Goal: Information Seeking & Learning: Learn about a topic

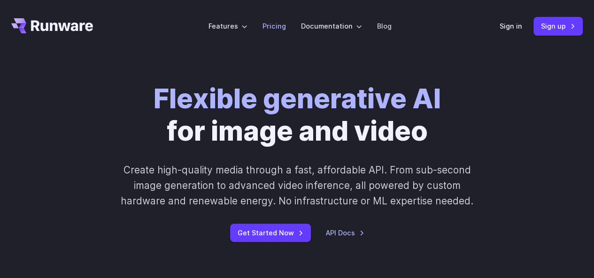
click at [280, 29] on link "Pricing" at bounding box center [273, 26] width 23 height 11
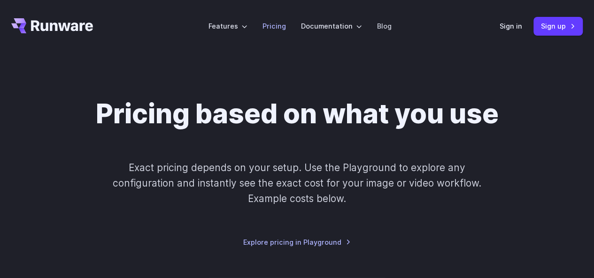
click at [282, 28] on link "Pricing" at bounding box center [273, 26] width 23 height 11
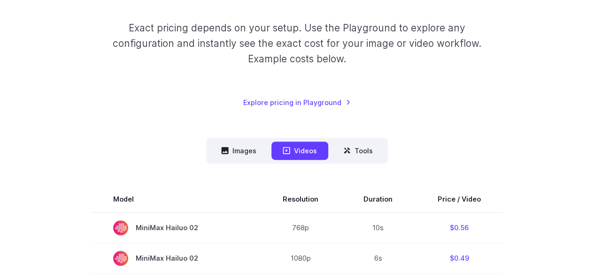
scroll to position [144, 0]
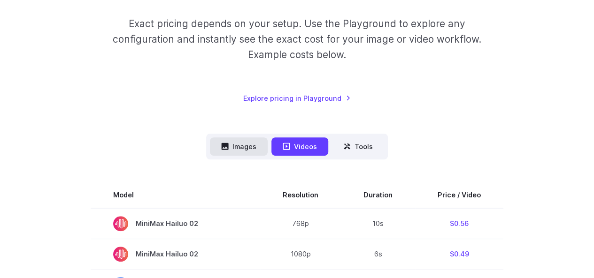
click at [247, 146] on button "Images" at bounding box center [239, 146] width 58 height 18
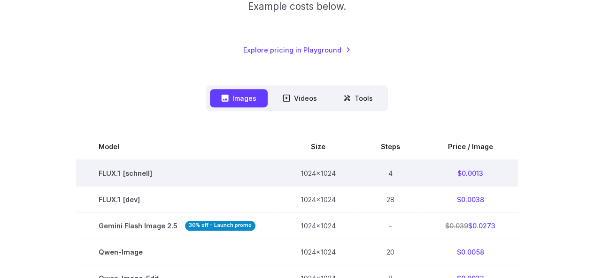
scroll to position [193, 0]
click at [385, 173] on td "4" at bounding box center [390, 173] width 64 height 27
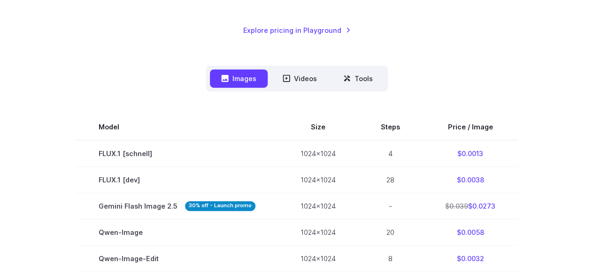
scroll to position [0, 0]
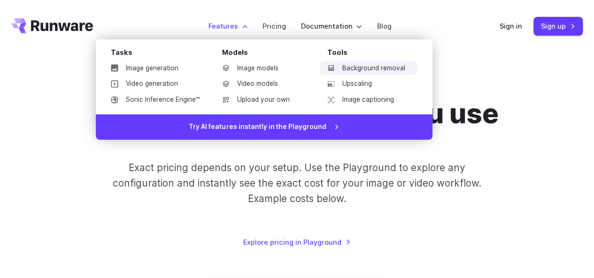
click at [353, 67] on link "Background removal" at bounding box center [369, 68] width 98 height 14
